Goal: Task Accomplishment & Management: Manage account settings

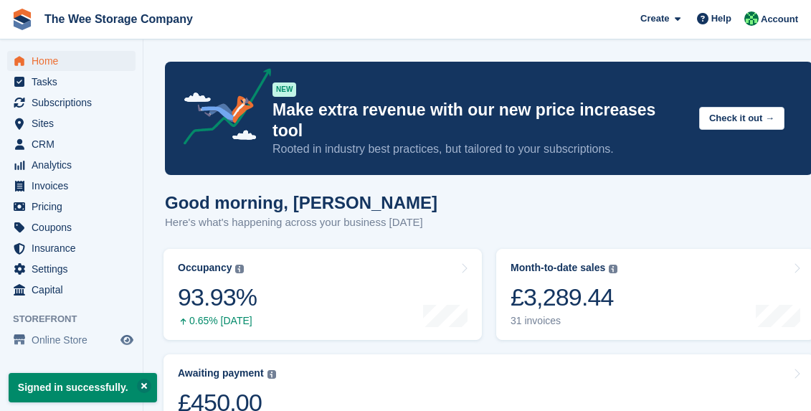
scroll to position [131, 0]
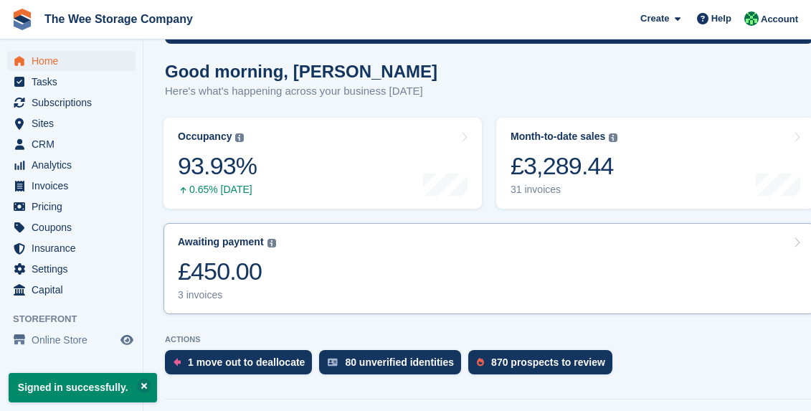
click at [286, 235] on link "Awaiting payment The total outstanding balance on all open invoices. £450.00 3 …" at bounding box center [489, 268] width 651 height 91
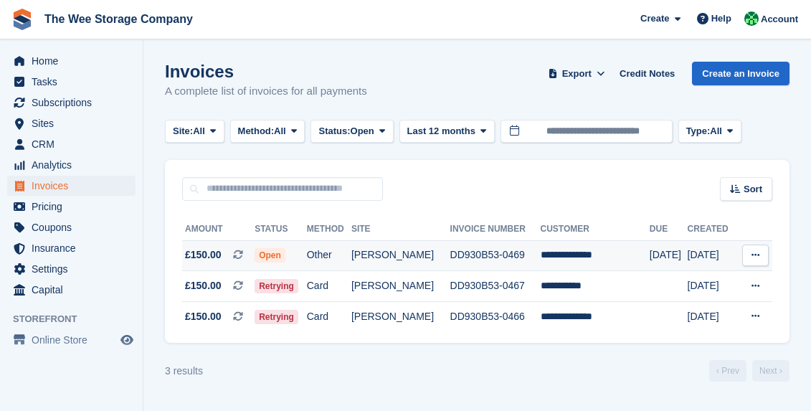
click at [578, 257] on td "**********" at bounding box center [595, 255] width 109 height 31
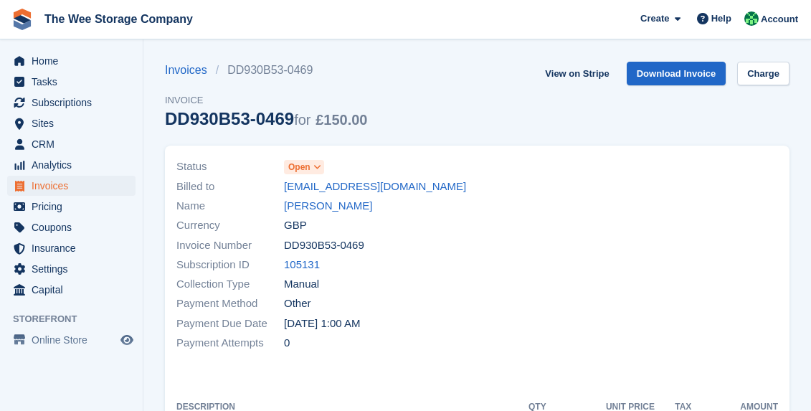
click at [318, 166] on icon at bounding box center [317, 167] width 8 height 9
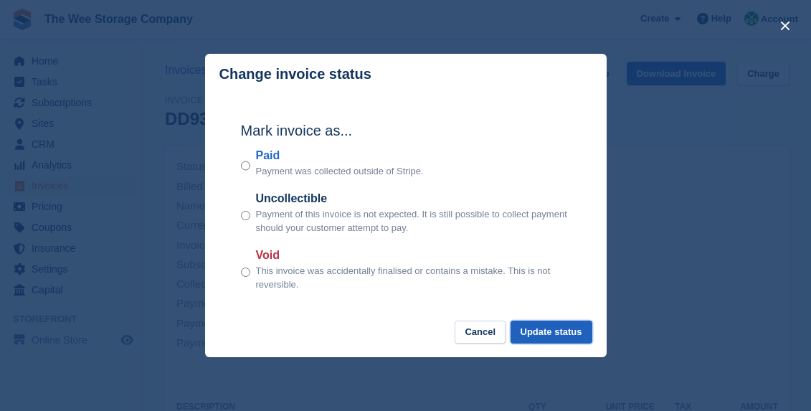
click at [539, 333] on button "Update status" at bounding box center [552, 333] width 82 height 24
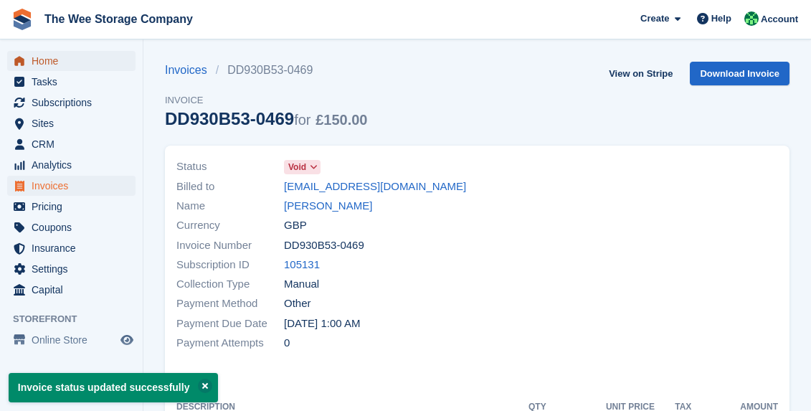
click at [53, 58] on span "Home" at bounding box center [75, 61] width 86 height 20
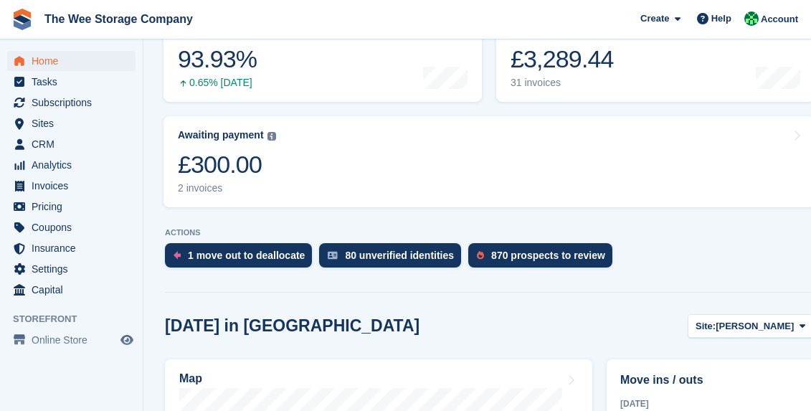
scroll to position [257, 0]
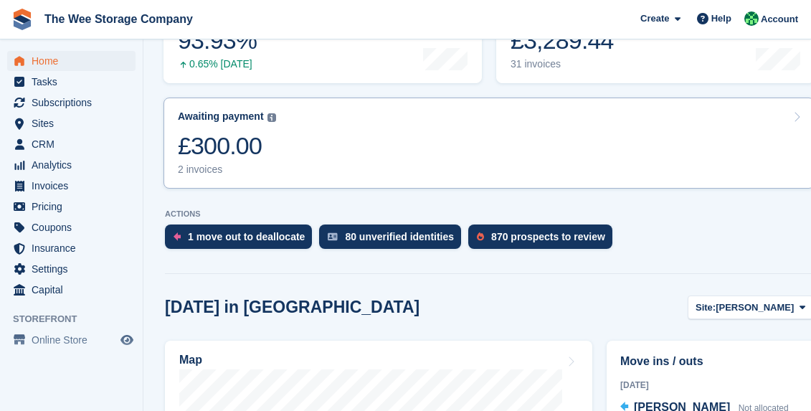
click at [360, 123] on link "Awaiting payment The total outstanding balance on all open invoices. £300.00 2 …" at bounding box center [489, 143] width 651 height 91
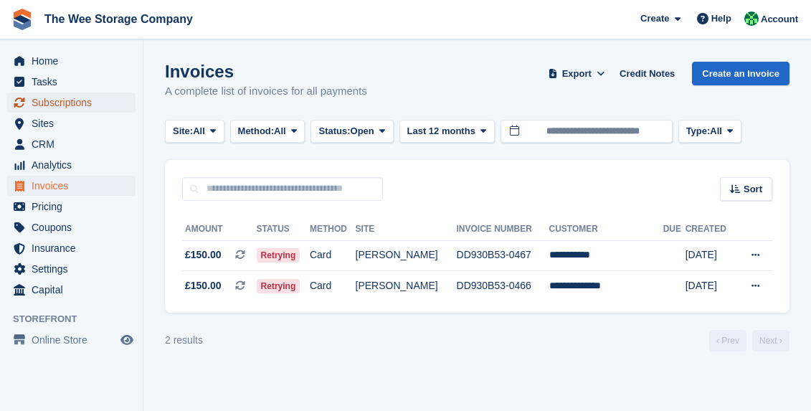
click at [58, 98] on span "Subscriptions" at bounding box center [75, 103] width 86 height 20
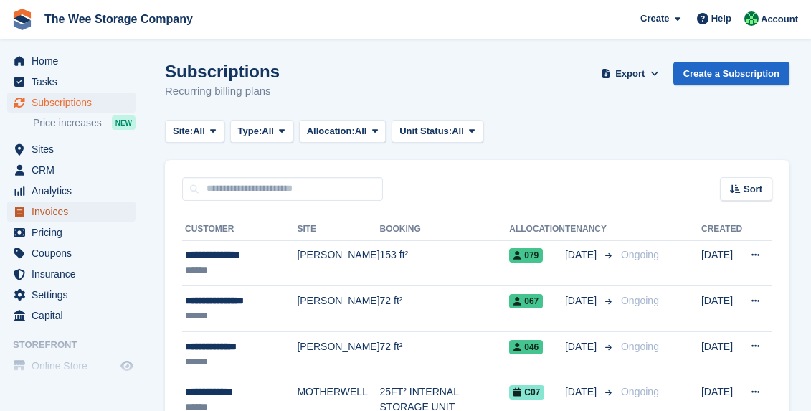
click at [50, 204] on span "Invoices" at bounding box center [75, 212] width 86 height 20
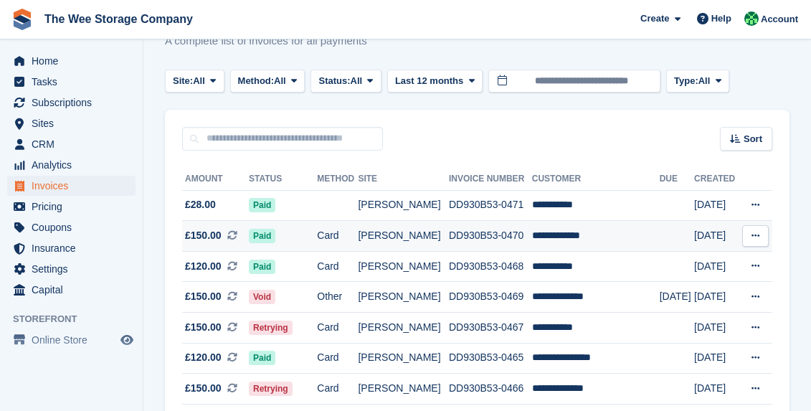
scroll to position [51, 0]
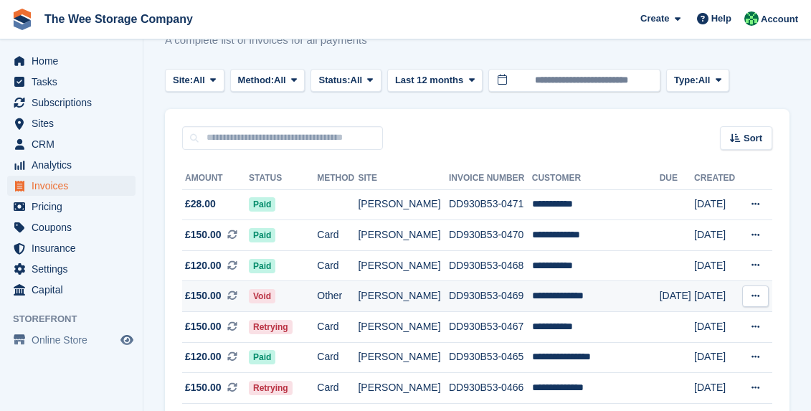
click at [504, 293] on td "DD930B53-0469" at bounding box center [490, 296] width 83 height 31
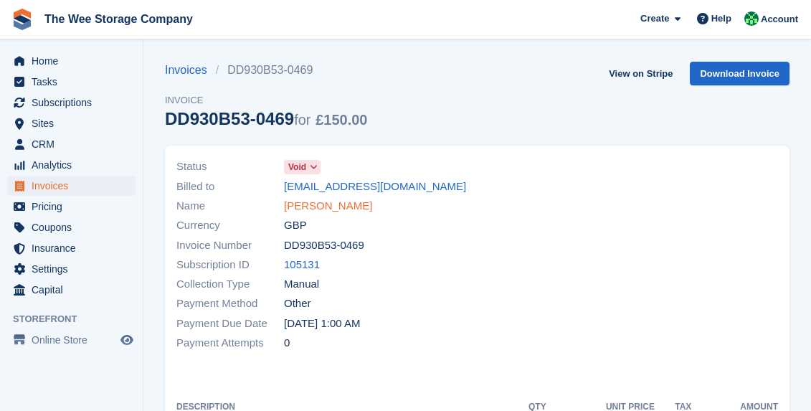
click at [339, 210] on link "Claire Brennan" at bounding box center [328, 206] width 88 height 16
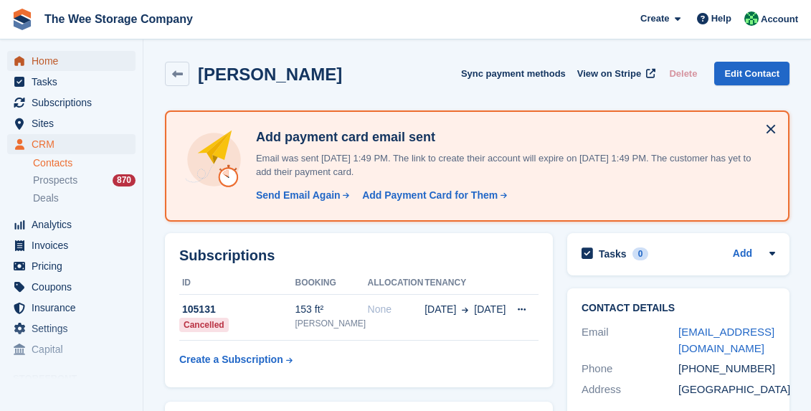
click at [70, 52] on span "Home" at bounding box center [75, 61] width 86 height 20
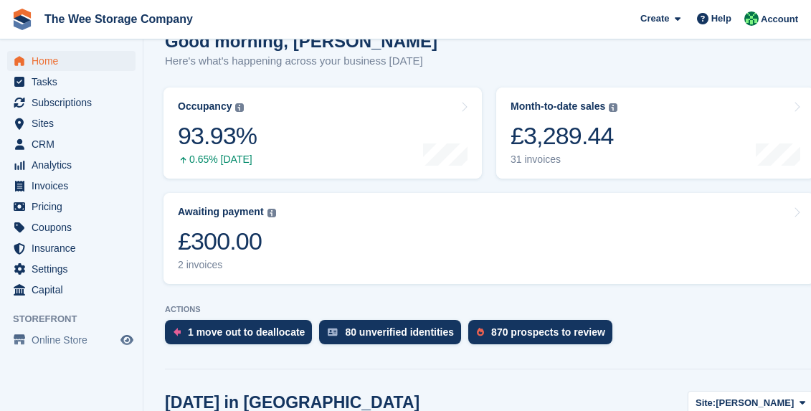
scroll to position [146, 0]
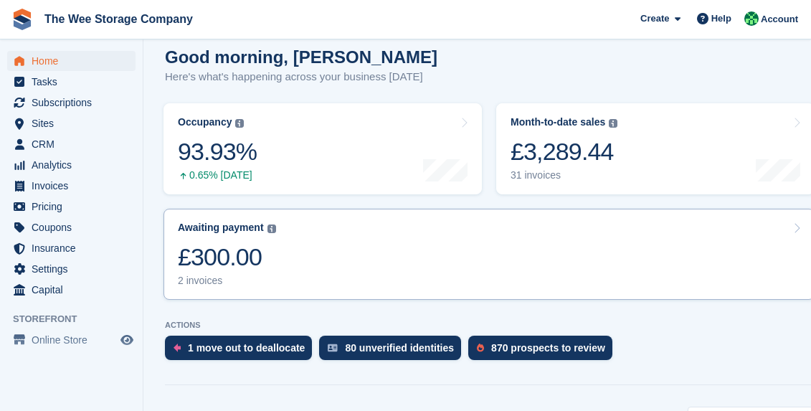
click at [383, 218] on link "Awaiting payment The total outstanding balance on all open invoices. £300.00 2 …" at bounding box center [489, 254] width 651 height 91
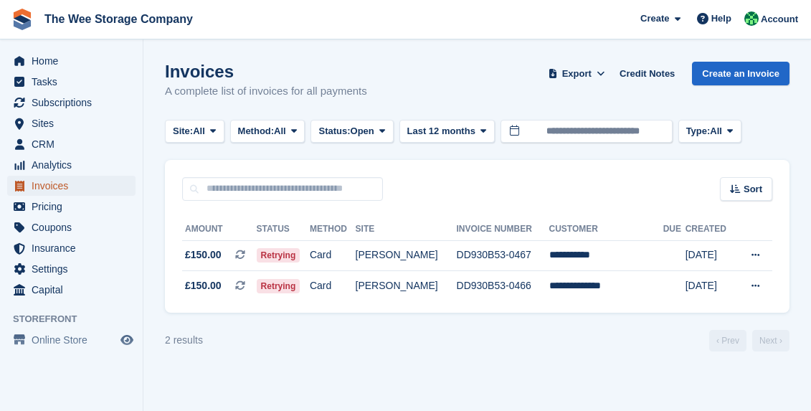
click at [72, 186] on span "Invoices" at bounding box center [75, 186] width 86 height 20
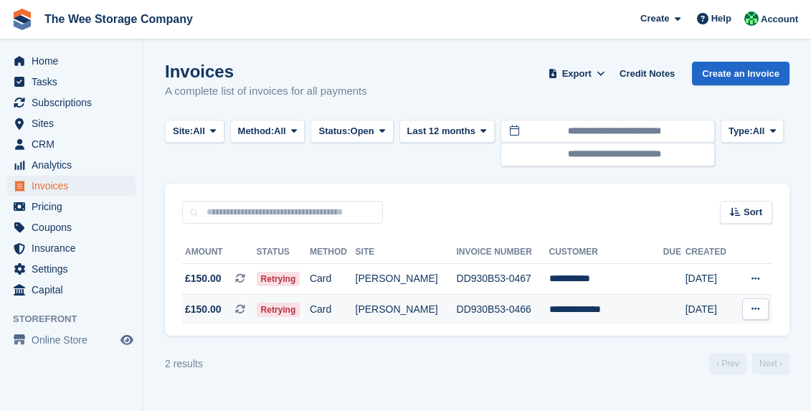
click at [549, 312] on td "DD930B53-0466" at bounding box center [503, 309] width 93 height 30
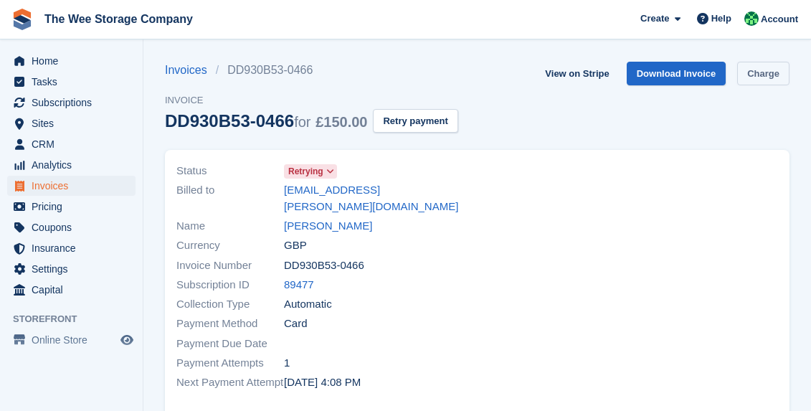
click at [776, 65] on link "Charge" at bounding box center [763, 74] width 52 height 24
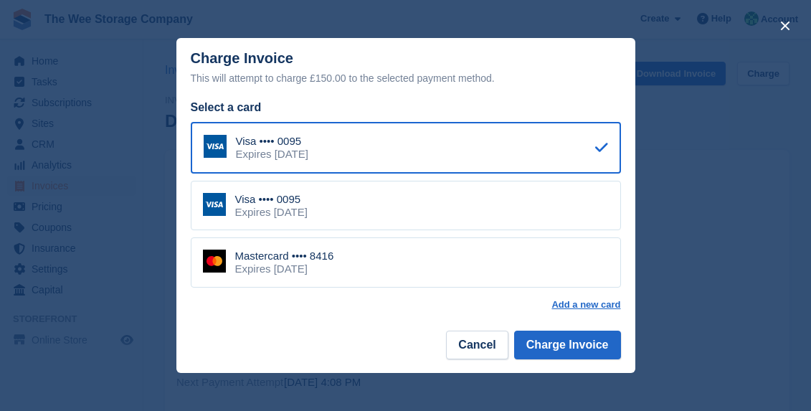
click at [334, 252] on div "Mastercard •••• 8416" at bounding box center [284, 256] width 99 height 13
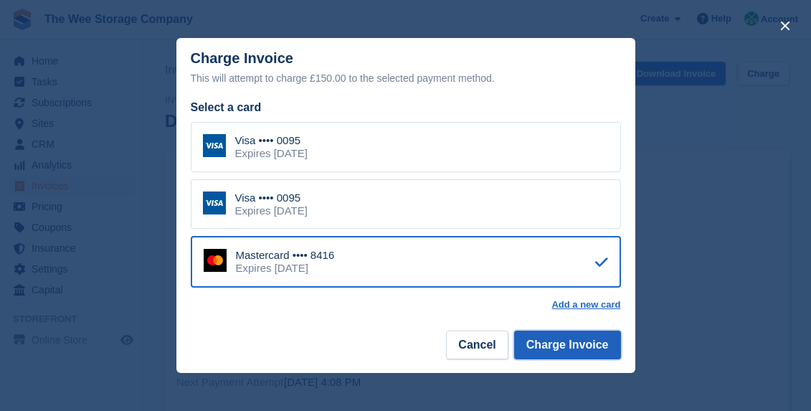
click at [602, 343] on button "Charge Invoice" at bounding box center [567, 345] width 107 height 29
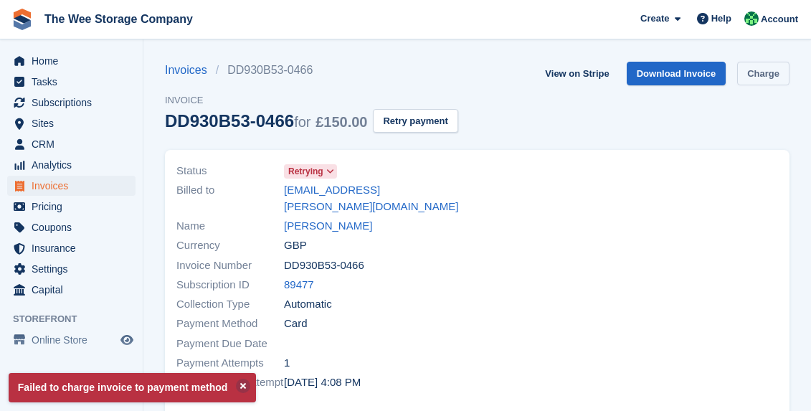
click at [767, 71] on link "Charge" at bounding box center [763, 74] width 52 height 24
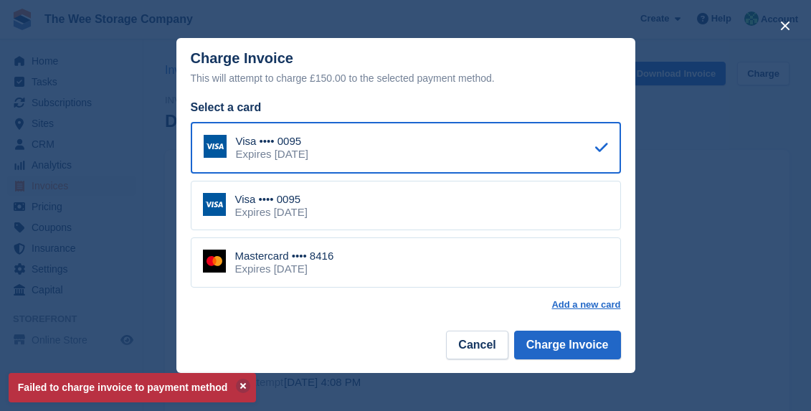
click at [399, 199] on div "Visa •••• 0095 Expires October 2029" at bounding box center [406, 206] width 430 height 50
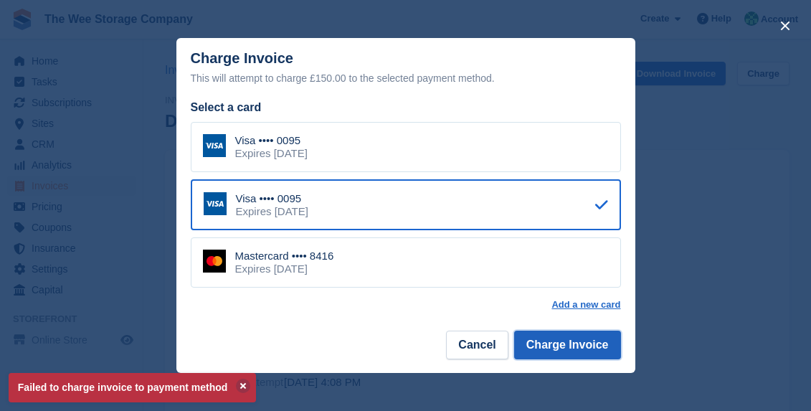
click at [568, 342] on button "Charge Invoice" at bounding box center [567, 345] width 107 height 29
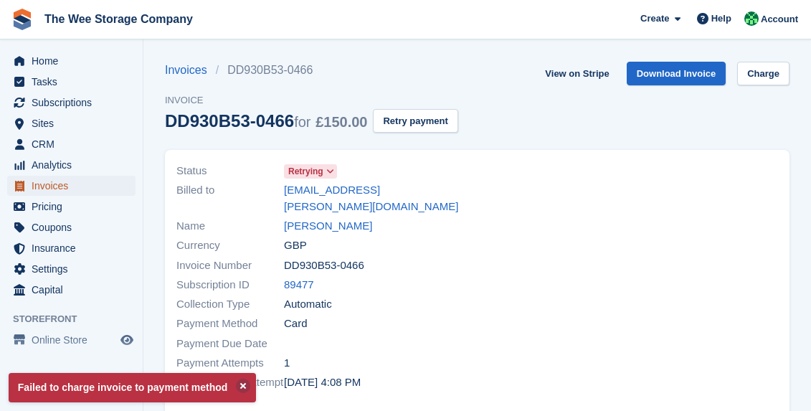
click at [60, 185] on span "Invoices" at bounding box center [75, 186] width 86 height 20
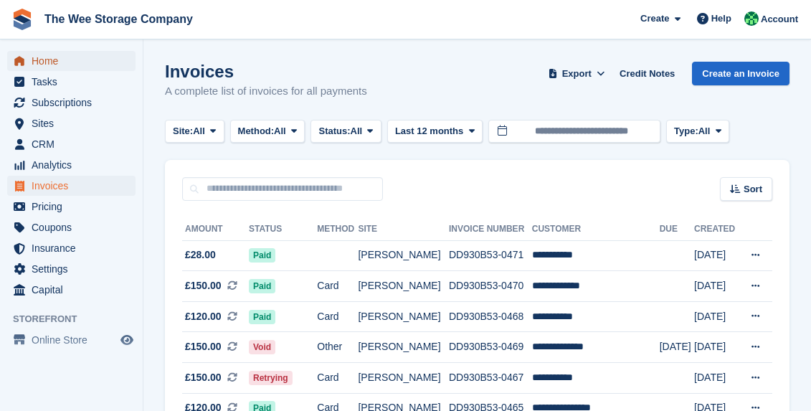
click at [52, 62] on span "Home" at bounding box center [75, 61] width 86 height 20
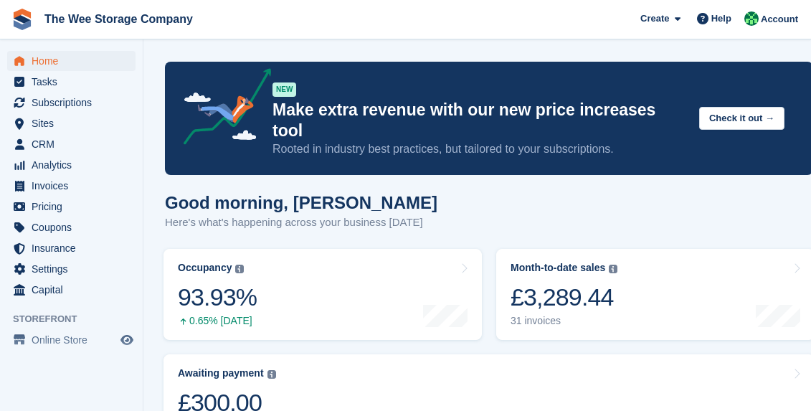
scroll to position [1, 0]
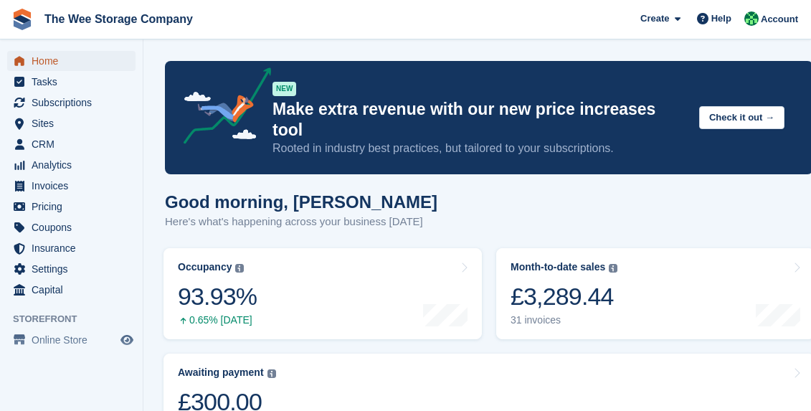
click at [66, 62] on span "Home" at bounding box center [75, 61] width 86 height 20
